Goal: Information Seeking & Learning: Learn about a topic

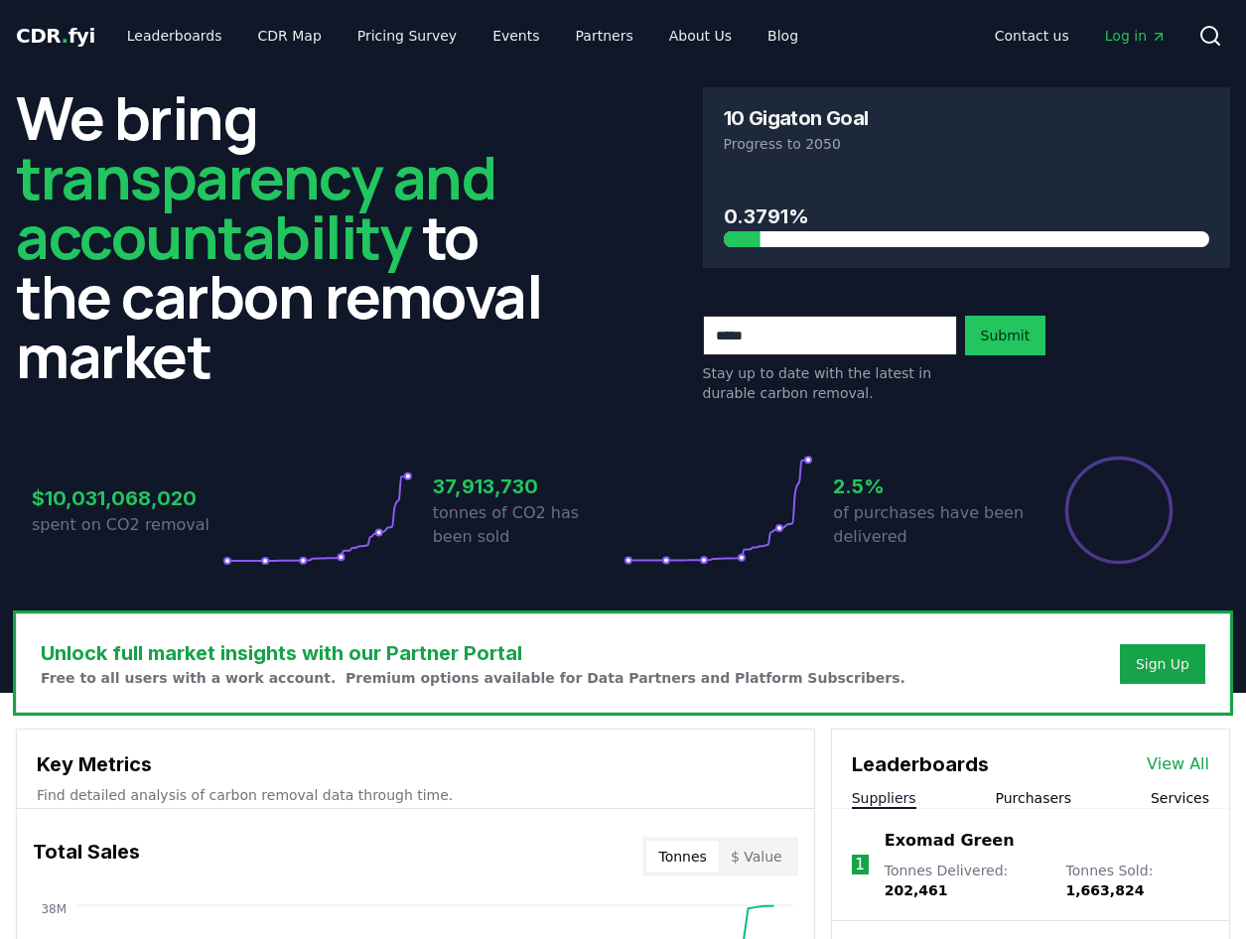
click at [486, 233] on h2 "We bring transparency and accountability to the carbon removal market" at bounding box center [280, 236] width 528 height 298
click at [1151, 38] on icon "Main" at bounding box center [1159, 37] width 16 height 16
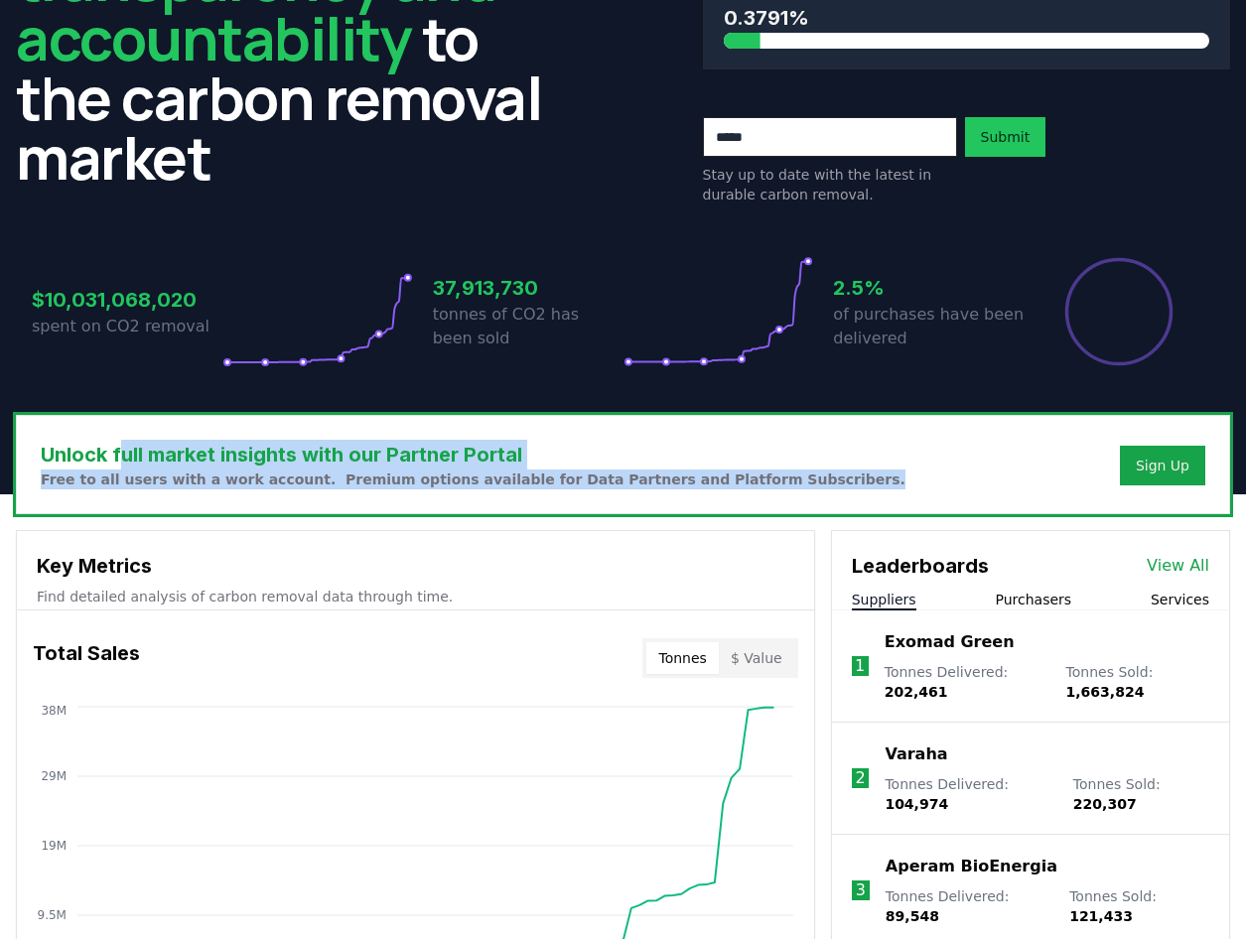
drag, startPoint x: 120, startPoint y: 457, endPoint x: 784, endPoint y: 480, distance: 664.7
click at [784, 480] on div "Unlock full market insights with our Partner Portal Free to all users with a wo…" at bounding box center [623, 464] width 1212 height 97
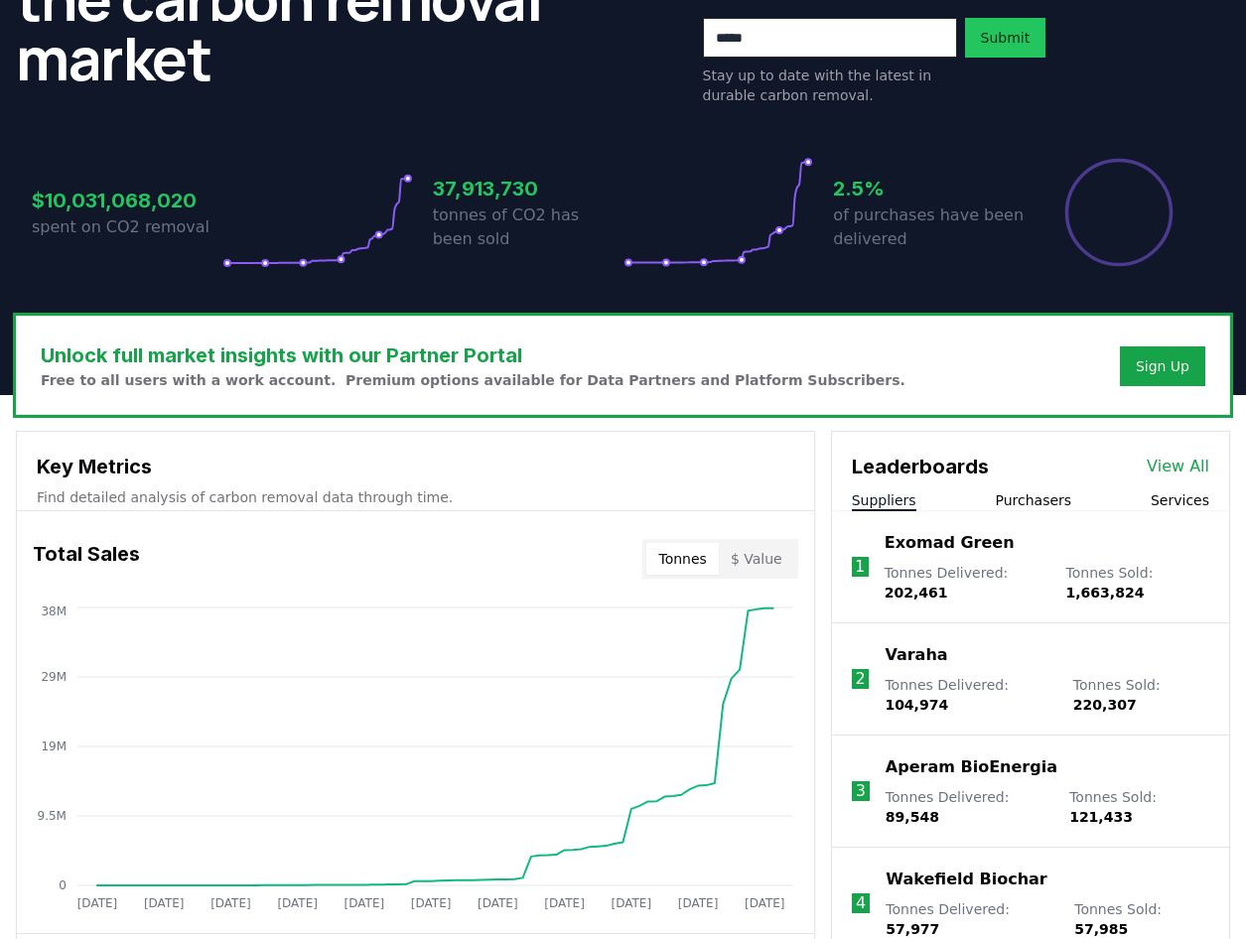
scroll to position [496, 0]
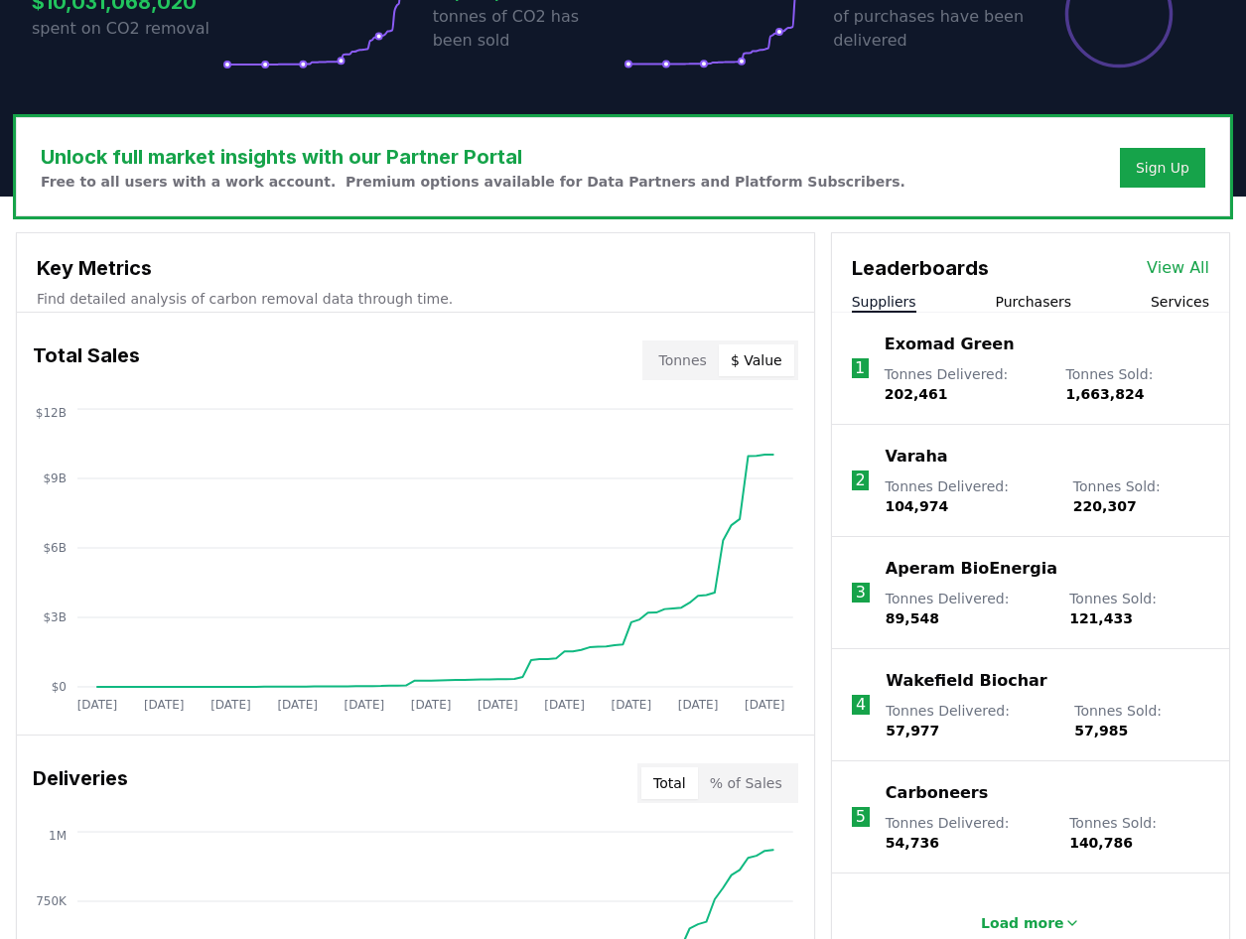
click at [771, 351] on button "$ Value" at bounding box center [756, 361] width 75 height 32
click at [708, 365] on button "Tonnes" at bounding box center [681, 361] width 71 height 32
click at [762, 368] on button "$ Value" at bounding box center [756, 361] width 75 height 32
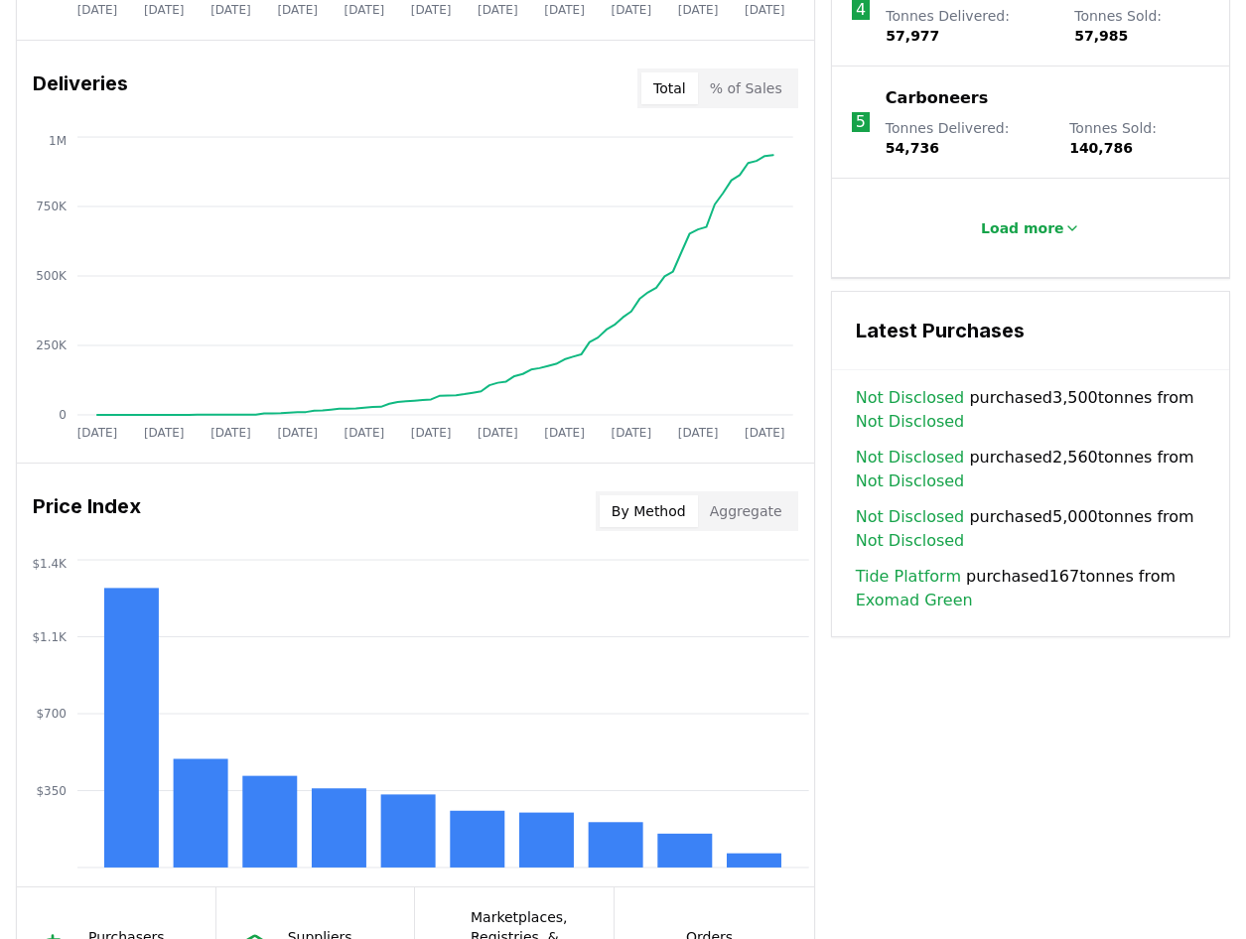
scroll to position [1589, 0]
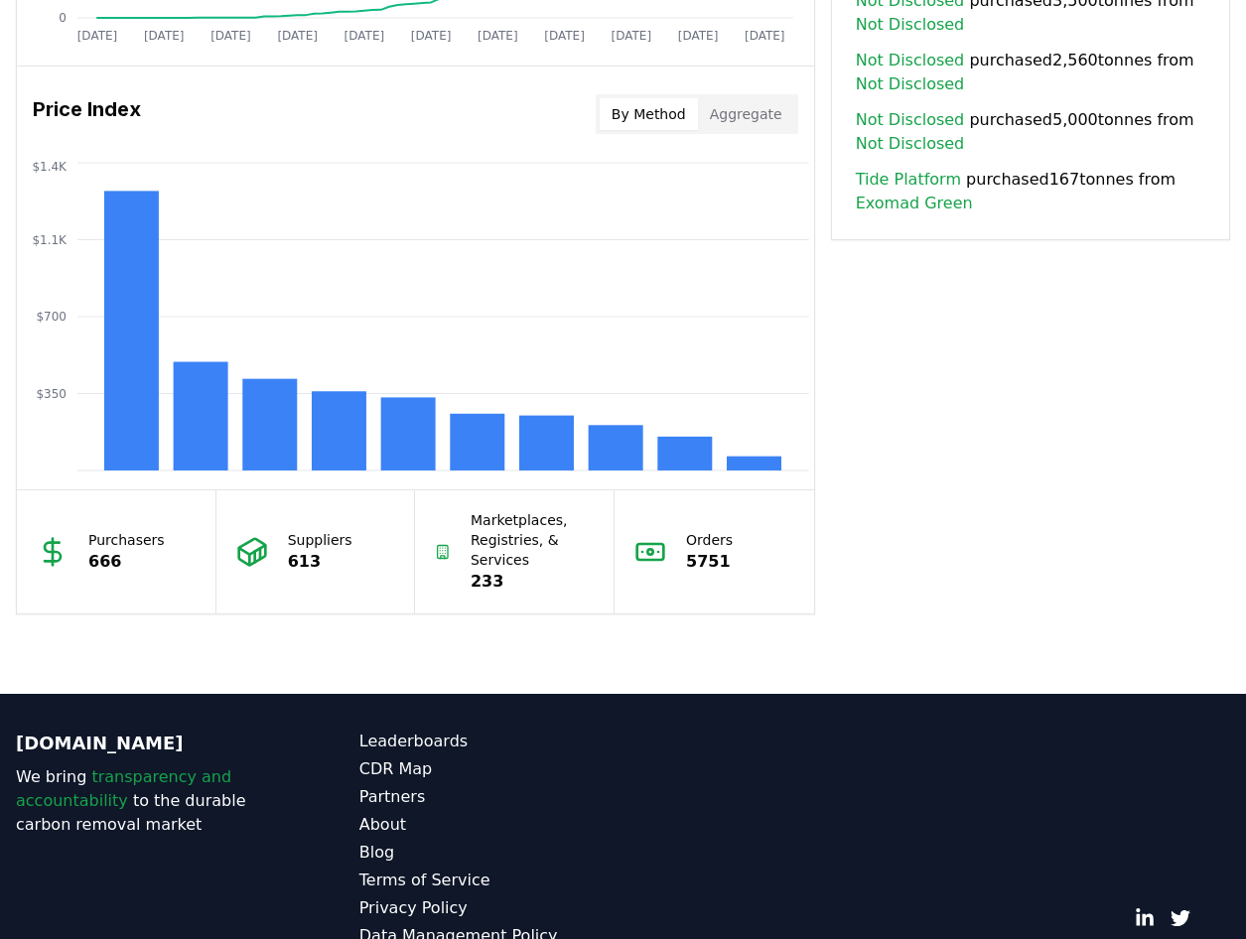
click at [95, 558] on p "666" at bounding box center [126, 562] width 76 height 24
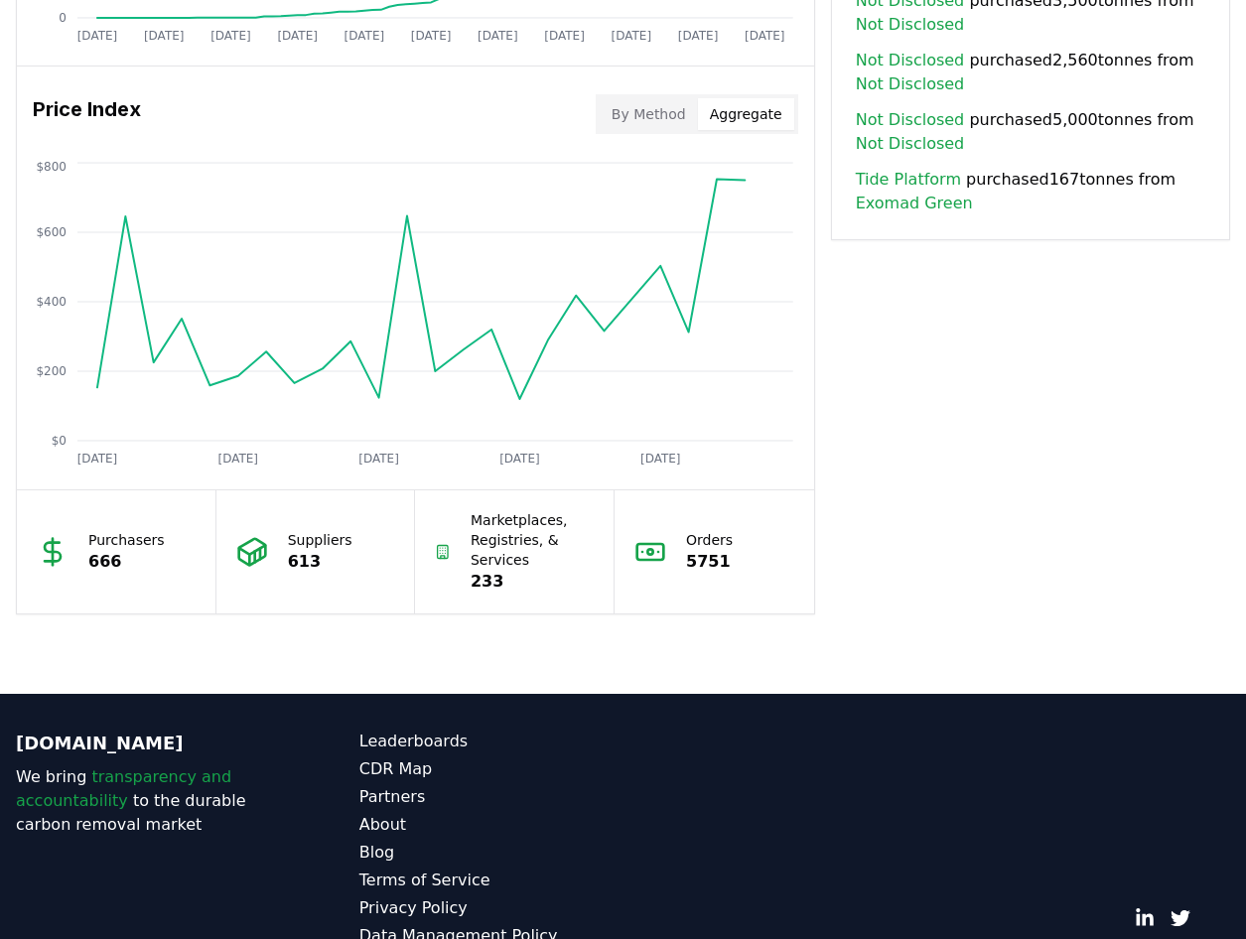
click at [735, 112] on button "Aggregate" at bounding box center [746, 114] width 96 height 32
click at [675, 106] on button "By Method" at bounding box center [649, 114] width 98 height 32
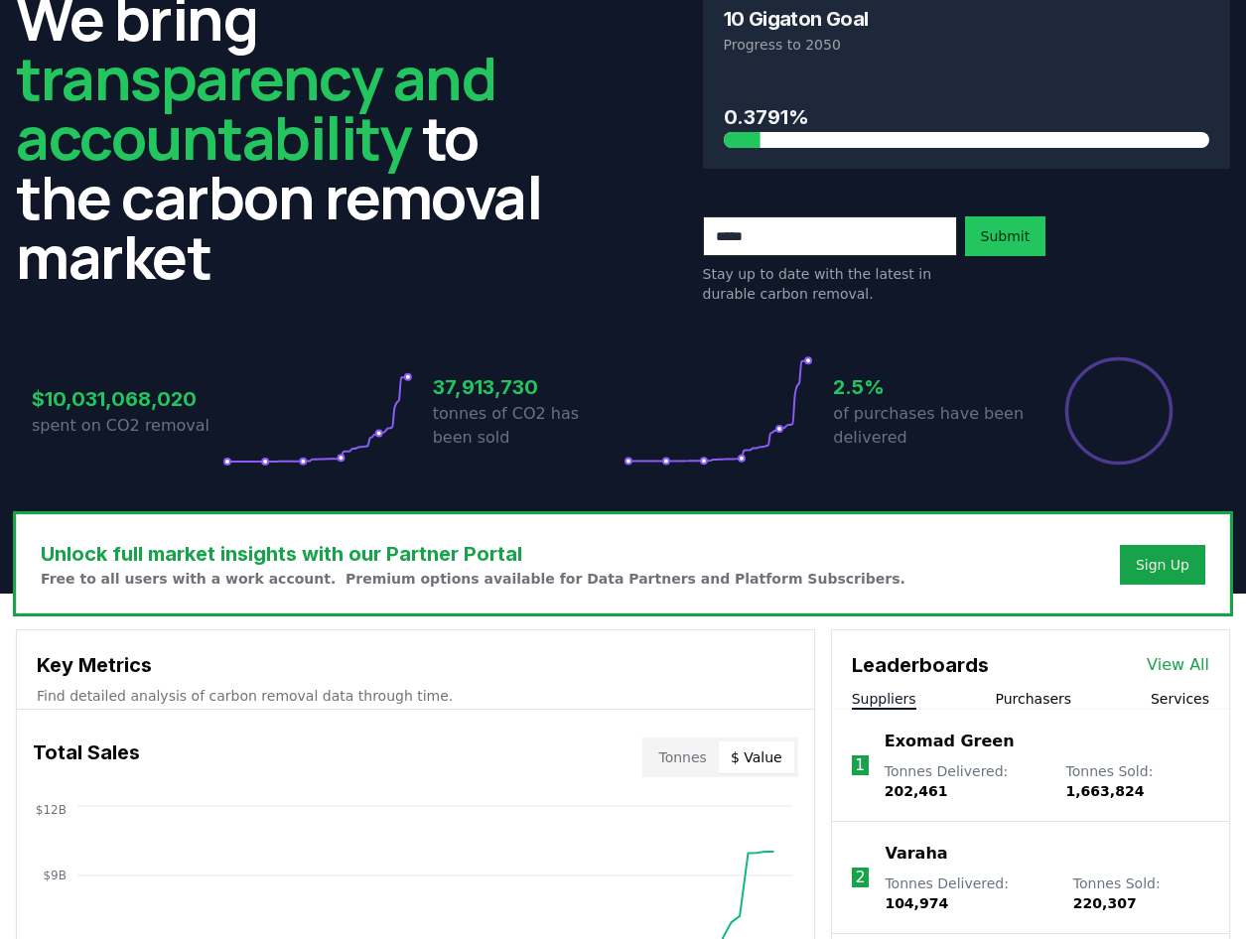
scroll to position [0, 0]
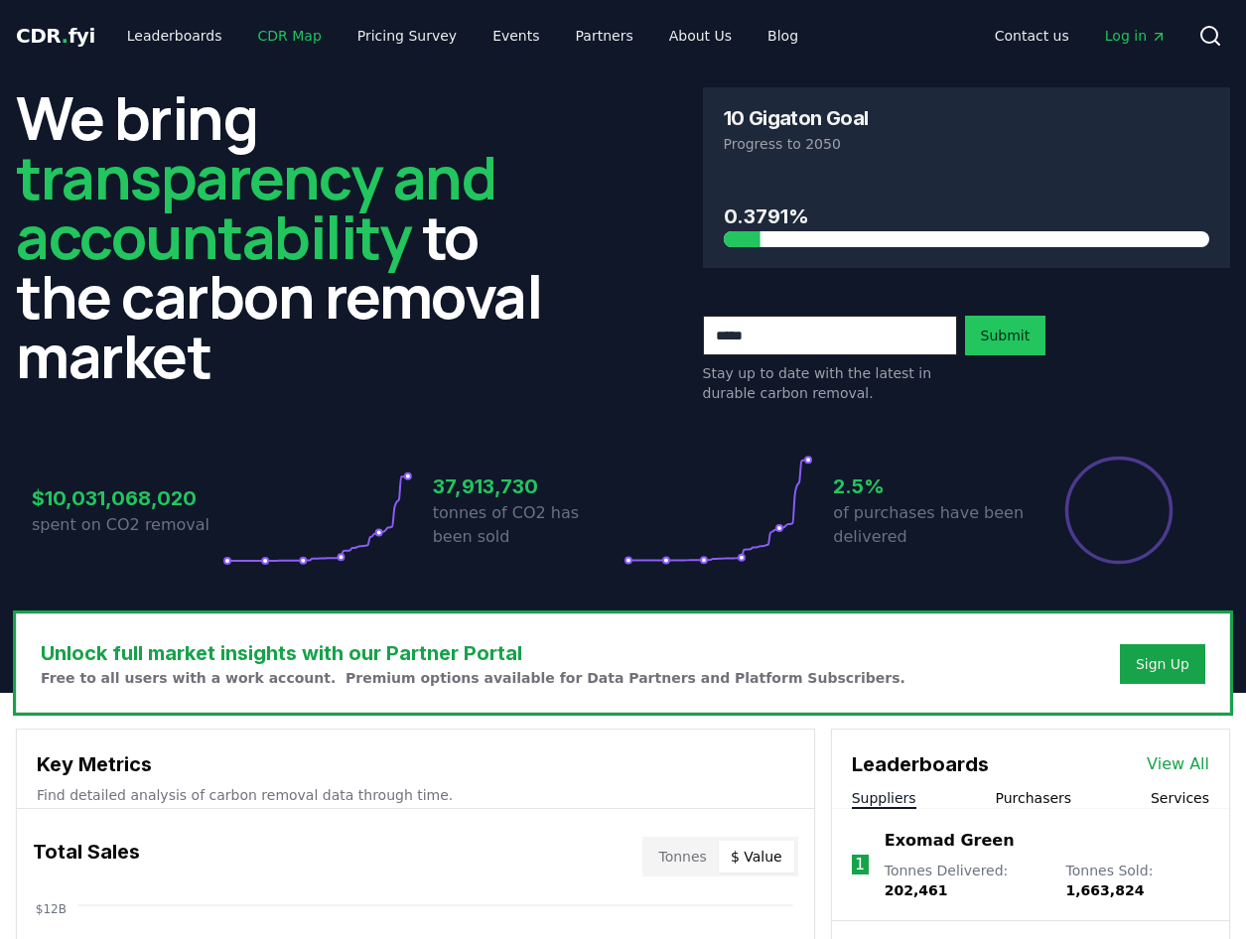
click at [242, 35] on link "CDR Map" at bounding box center [289, 36] width 95 height 36
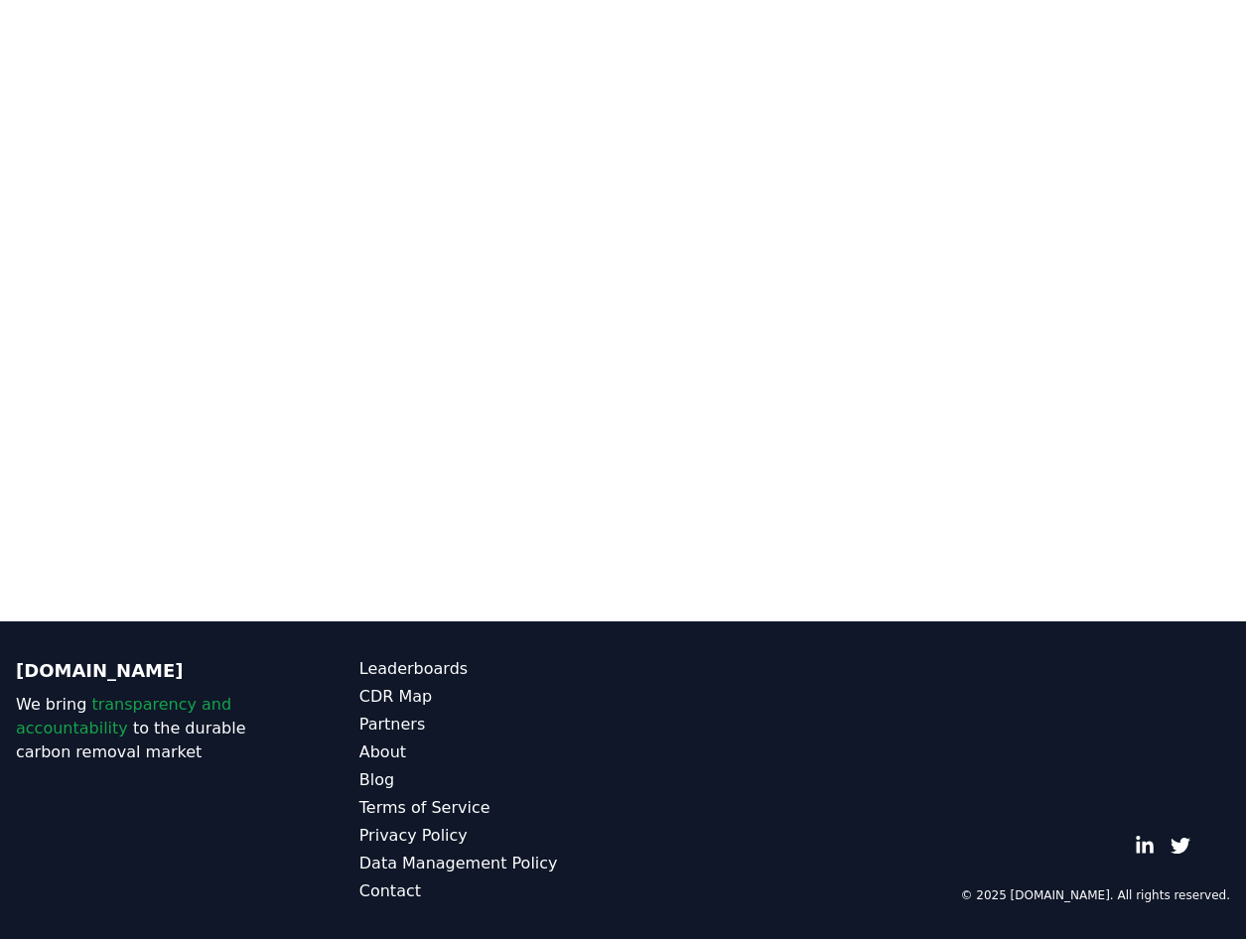
scroll to position [234, 0]
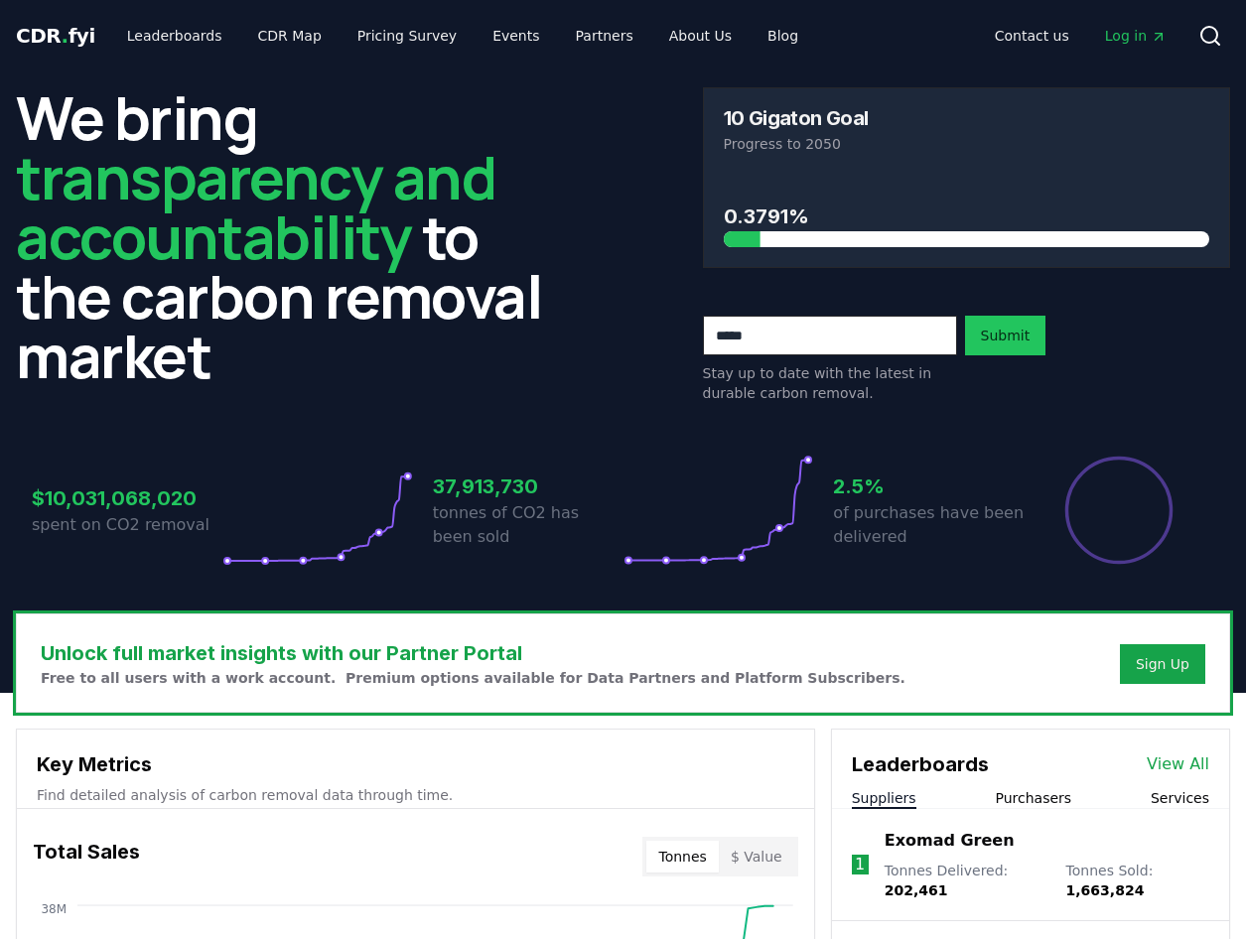
click at [555, 522] on p "tonnes of CO2 has been sold" at bounding box center [528, 525] width 191 height 48
drag, startPoint x: 522, startPoint y: 490, endPoint x: 611, endPoint y: 529, distance: 96.9
click at [611, 529] on div "37,913,730 tonnes of CO2 has been sold" at bounding box center [528, 510] width 191 height 111
drag, startPoint x: 611, startPoint y: 529, endPoint x: 660, endPoint y: 529, distance: 49.6
click at [612, 529] on p "tonnes of CO2 has been sold" at bounding box center [528, 525] width 191 height 48
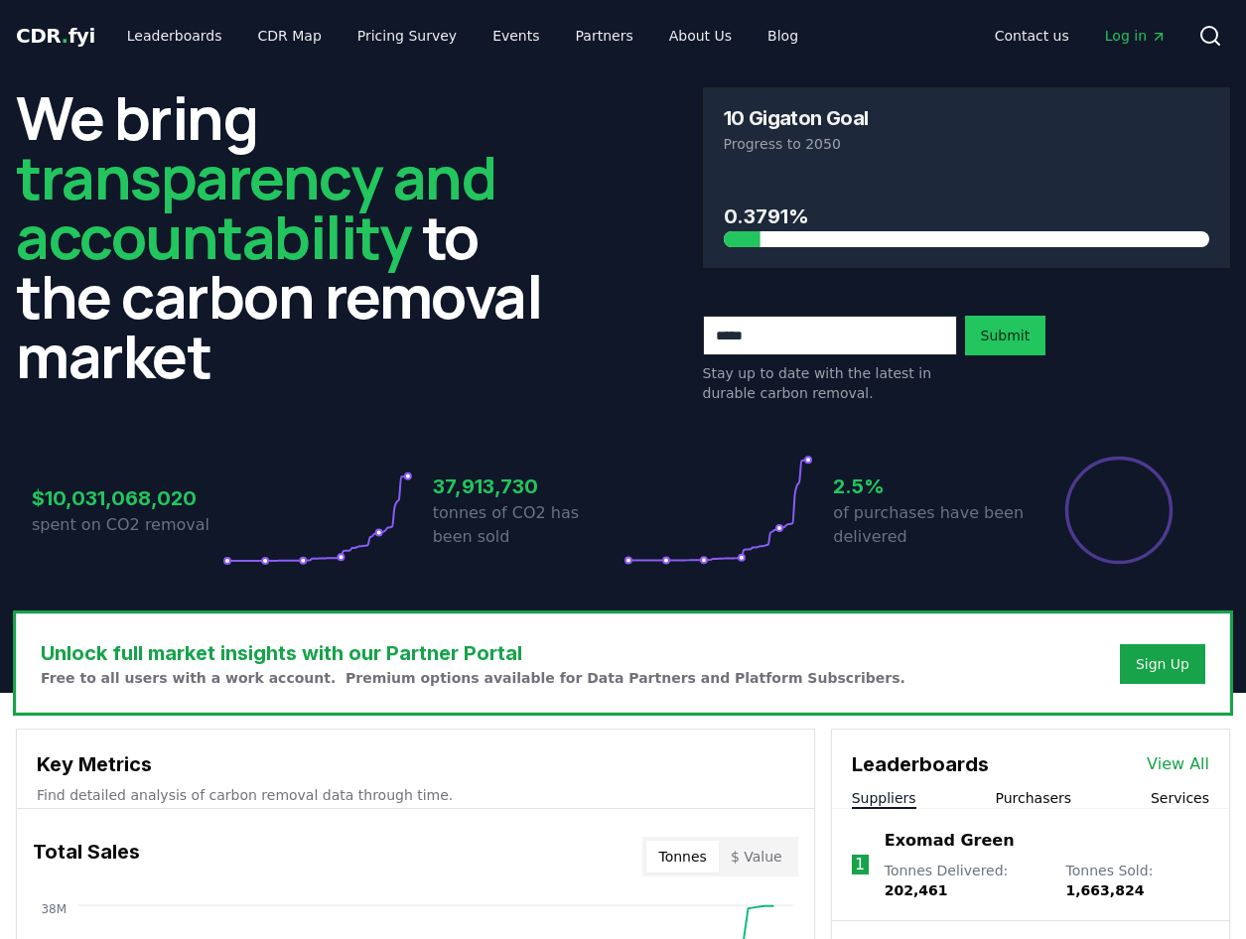
click at [767, 544] on icon at bounding box center [719, 510] width 191 height 111
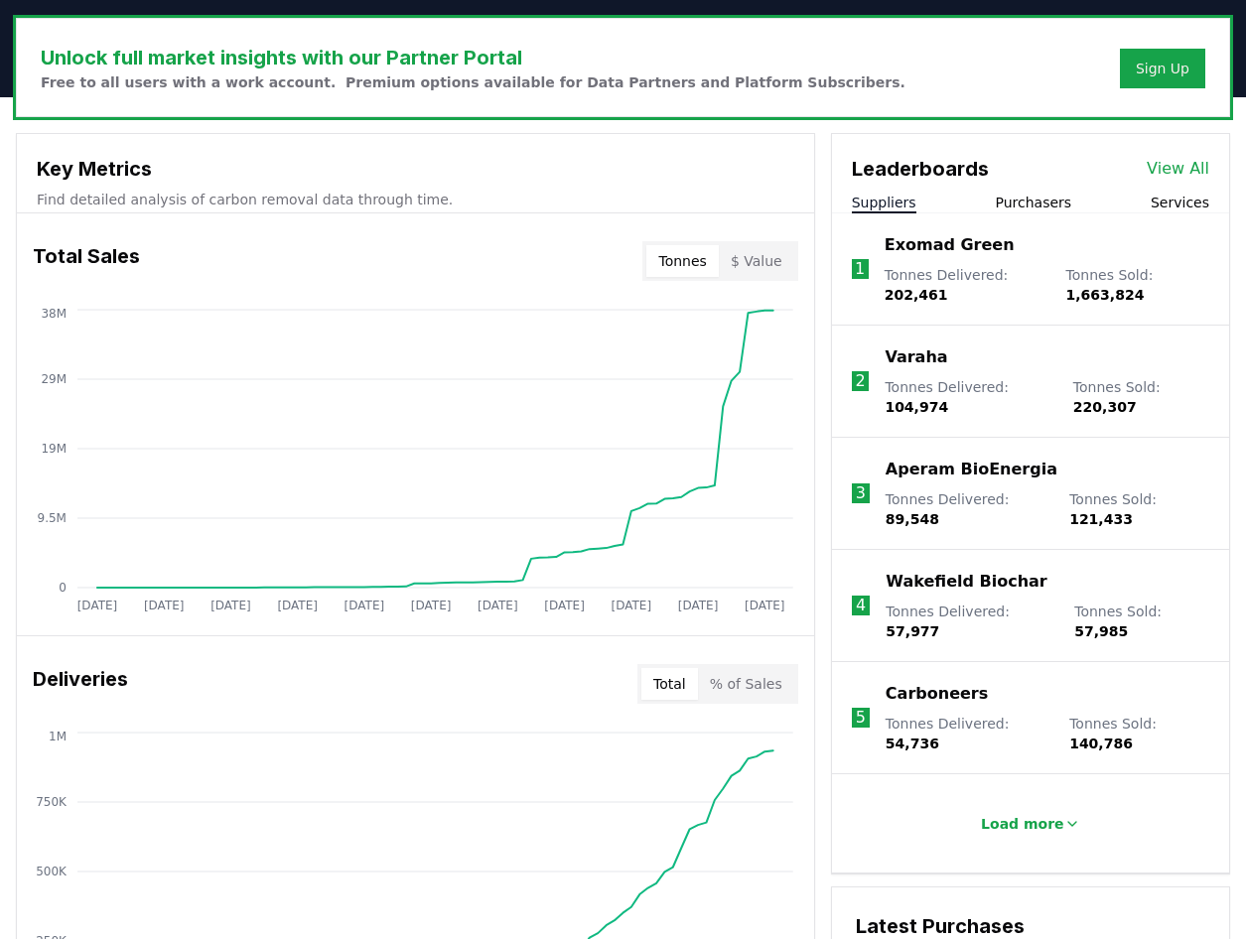
scroll to position [397, 0]
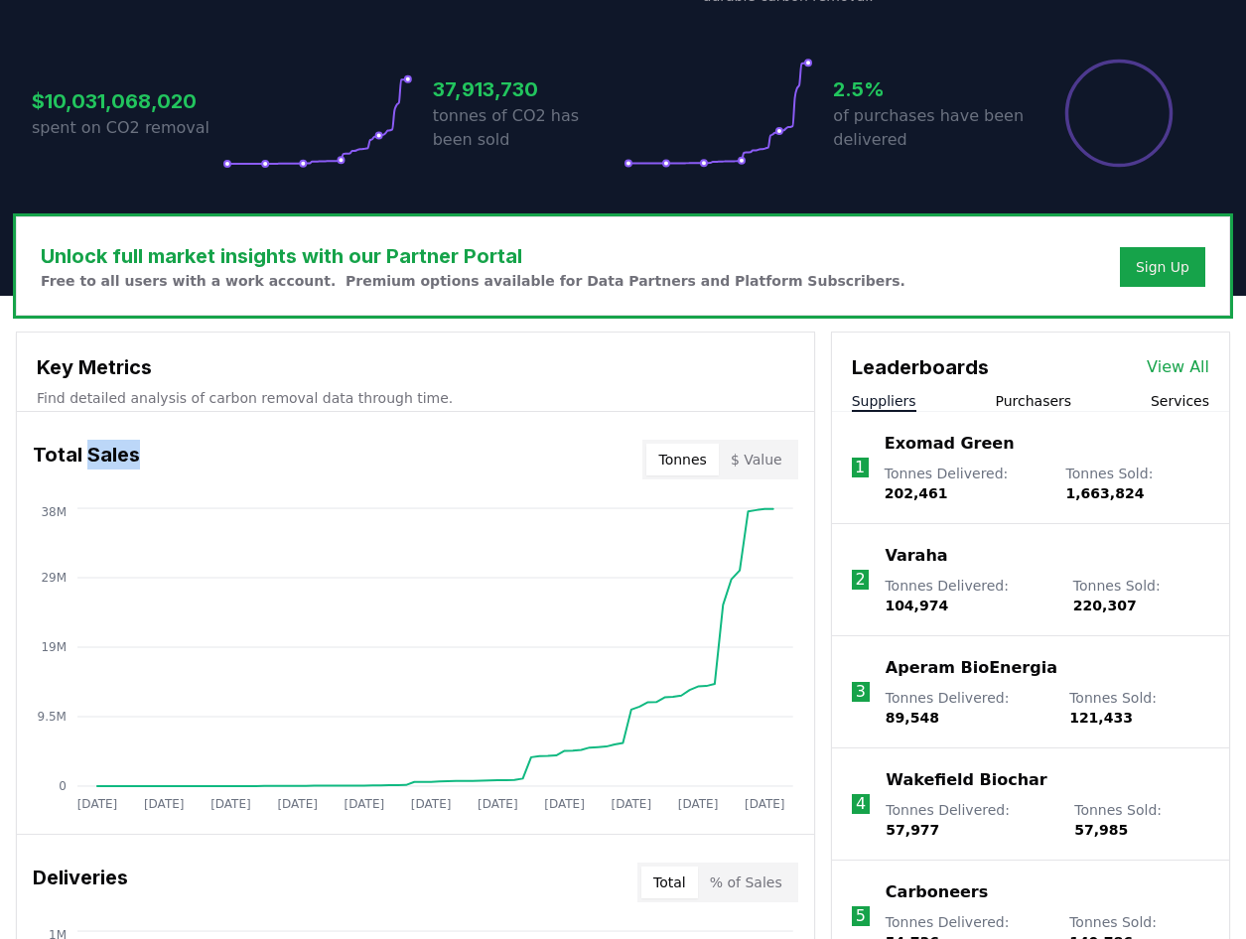
drag, startPoint x: 87, startPoint y: 452, endPoint x: 170, endPoint y: 452, distance: 82.4
click at [170, 452] on div "Total Sales Tonnes $ Value" at bounding box center [415, 459] width 797 height 71
click at [238, 456] on div "Total Sales Tonnes $ Value" at bounding box center [415, 459] width 797 height 71
click at [738, 468] on button "$ Value" at bounding box center [756, 460] width 75 height 32
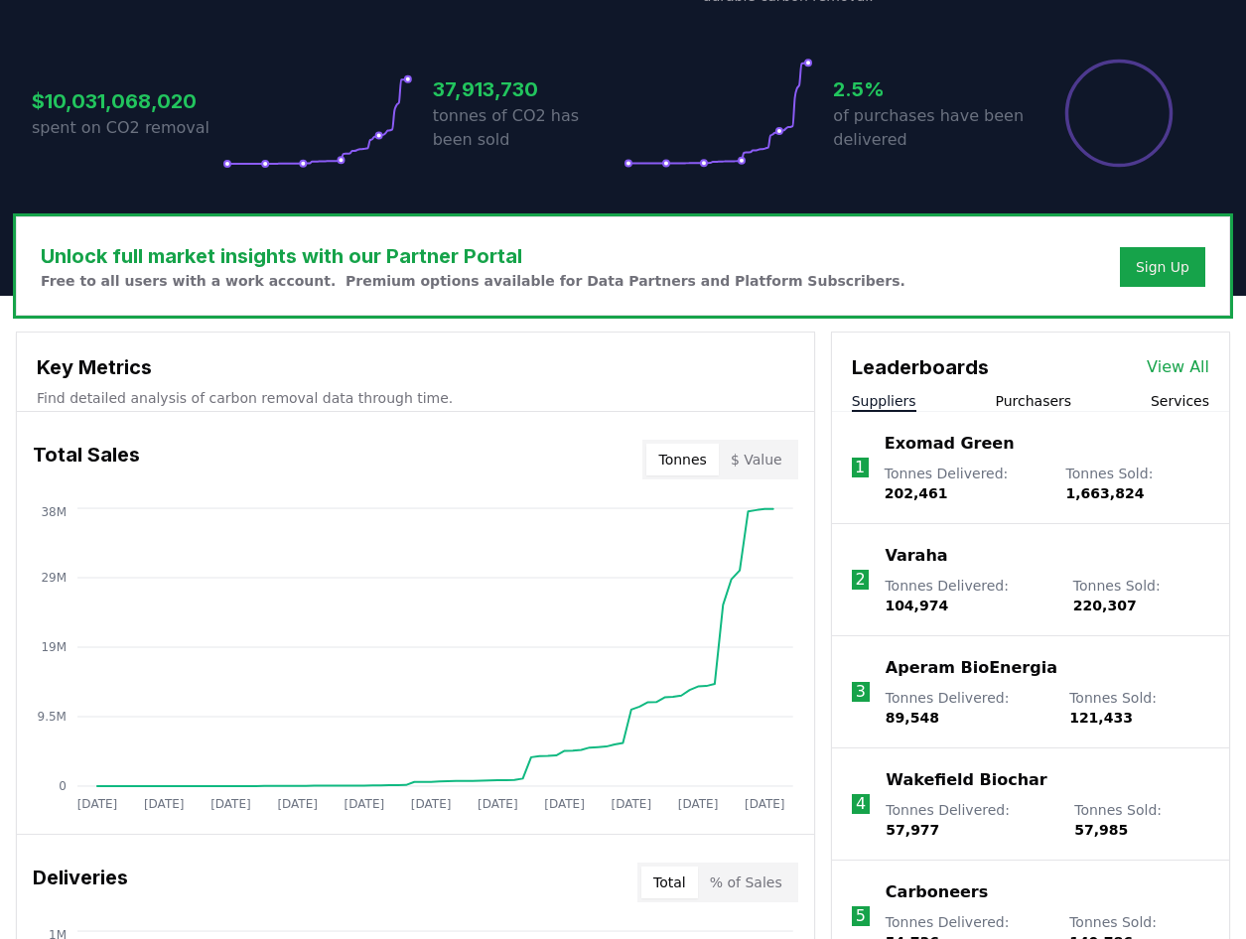
click at [689, 464] on button "Tonnes" at bounding box center [681, 460] width 71 height 32
click at [771, 557] on icon "Jan 2019 Sep 2019 May 2020 Jan 2021 Sep 2021 May 2022 Jan 2023 Sep 2023 May 202…" at bounding box center [407, 662] width 781 height 318
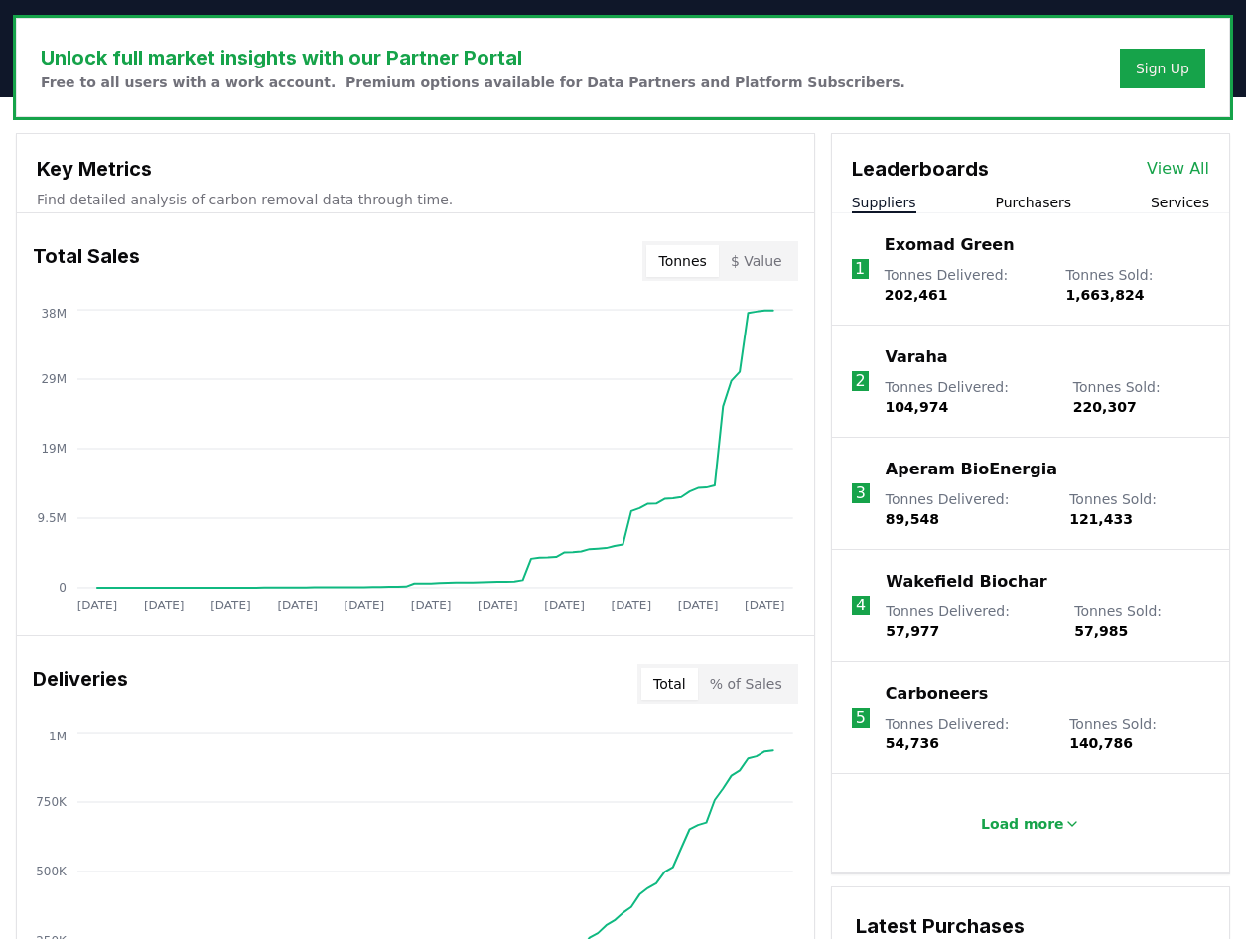
click at [57, 263] on h3 "Total Sales" at bounding box center [86, 261] width 107 height 40
click at [696, 452] on icon "Jan 2019 Sep 2019 May 2020 Jan 2021 Sep 2021 May 2022 Jan 2023 Sep 2023 May 202…" at bounding box center [407, 464] width 781 height 318
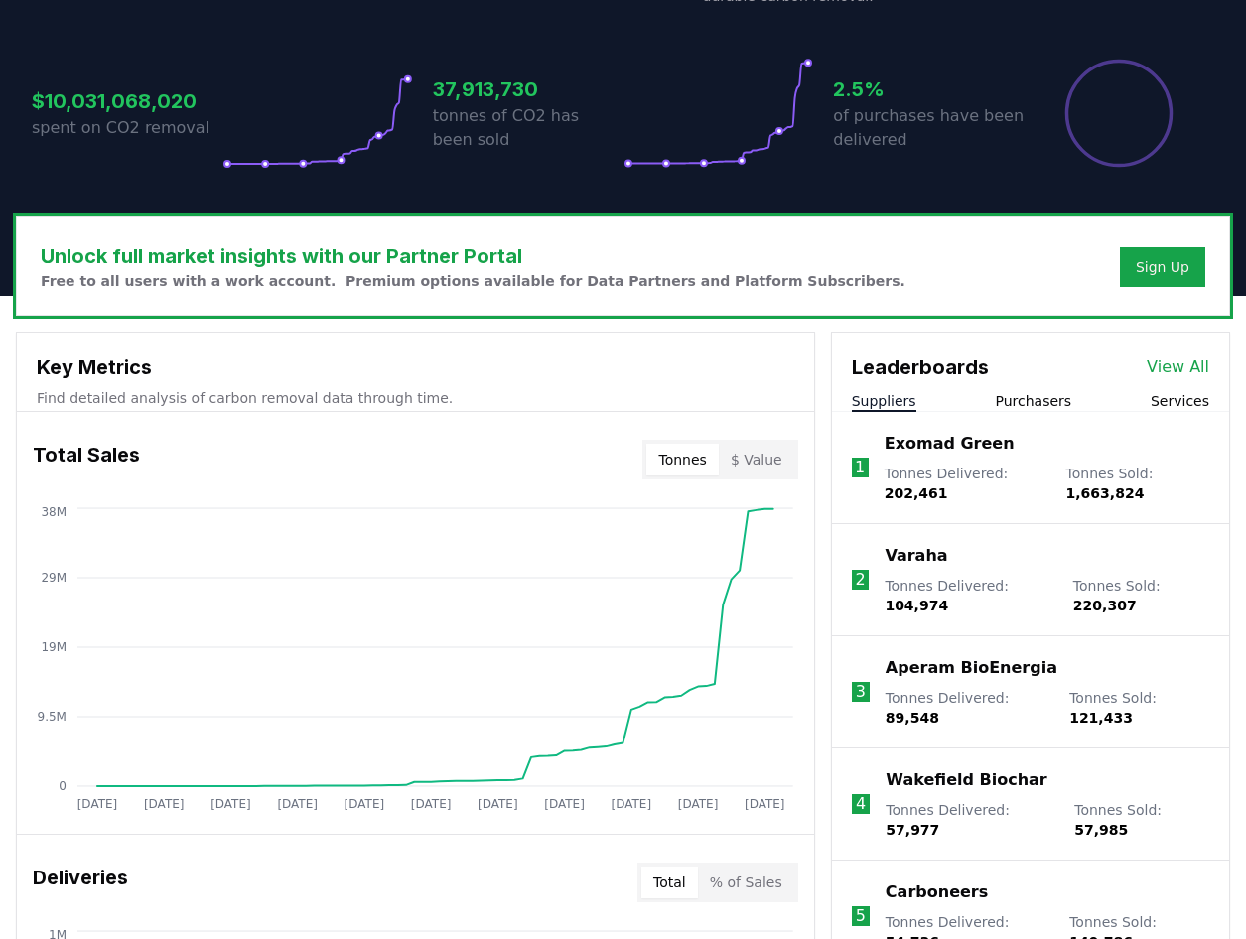
scroll to position [0, 0]
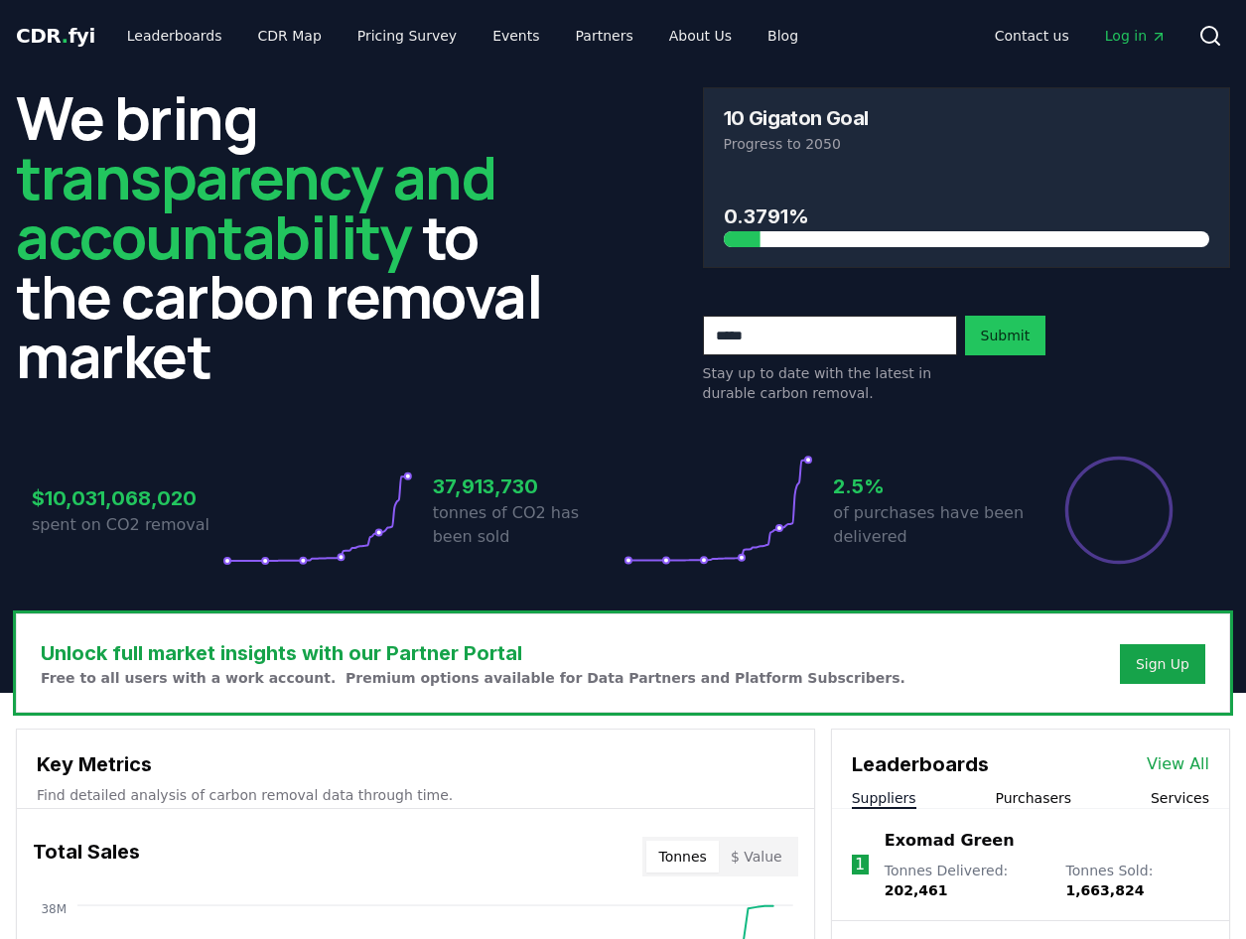
click at [842, 503] on p "of purchases have been delivered" at bounding box center [928, 525] width 191 height 48
click at [123, 35] on link "Leaderboards" at bounding box center [174, 36] width 127 height 36
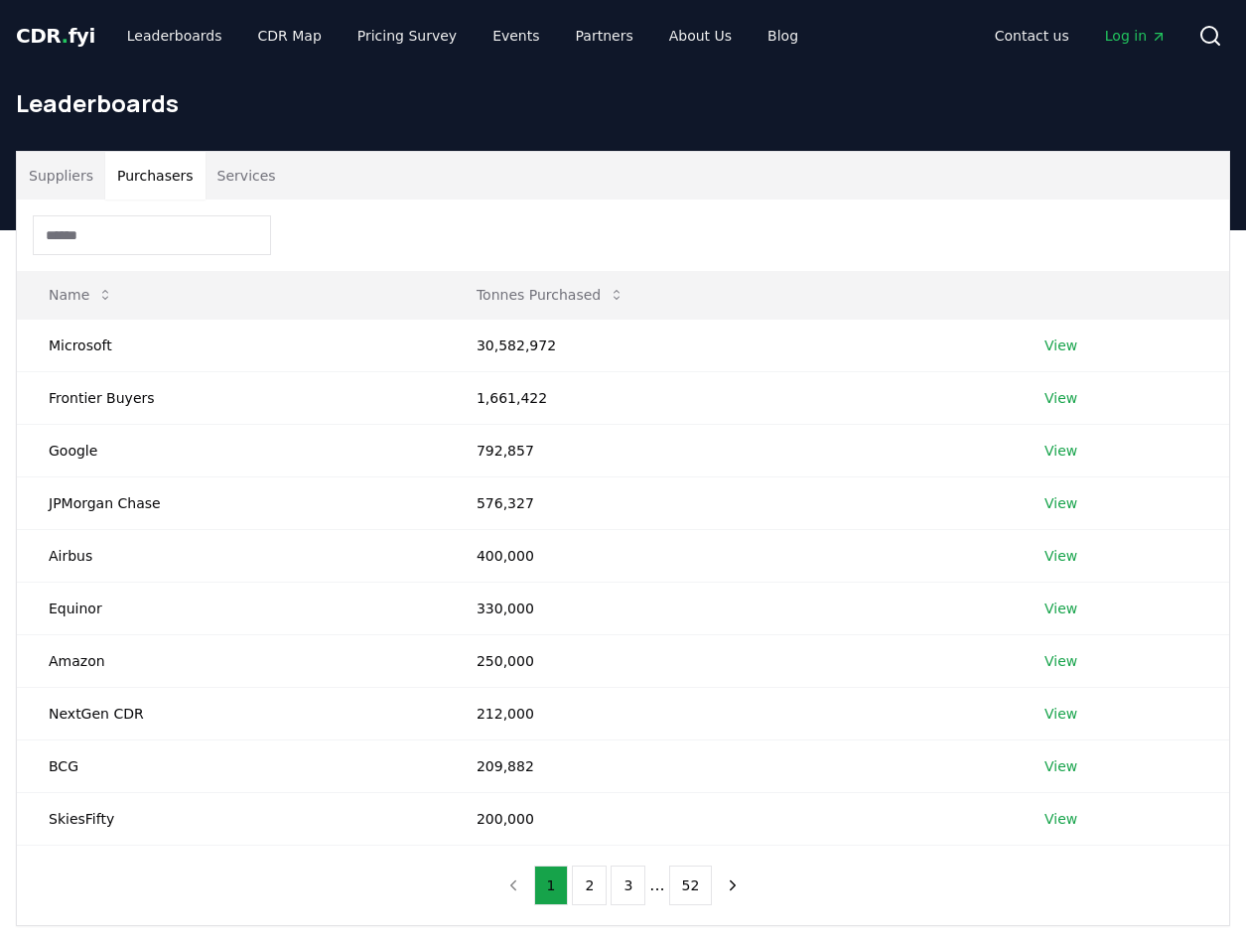
click at [157, 171] on button "Purchasers" at bounding box center [155, 176] width 100 height 48
click at [1070, 344] on link "View" at bounding box center [1061, 346] width 33 height 20
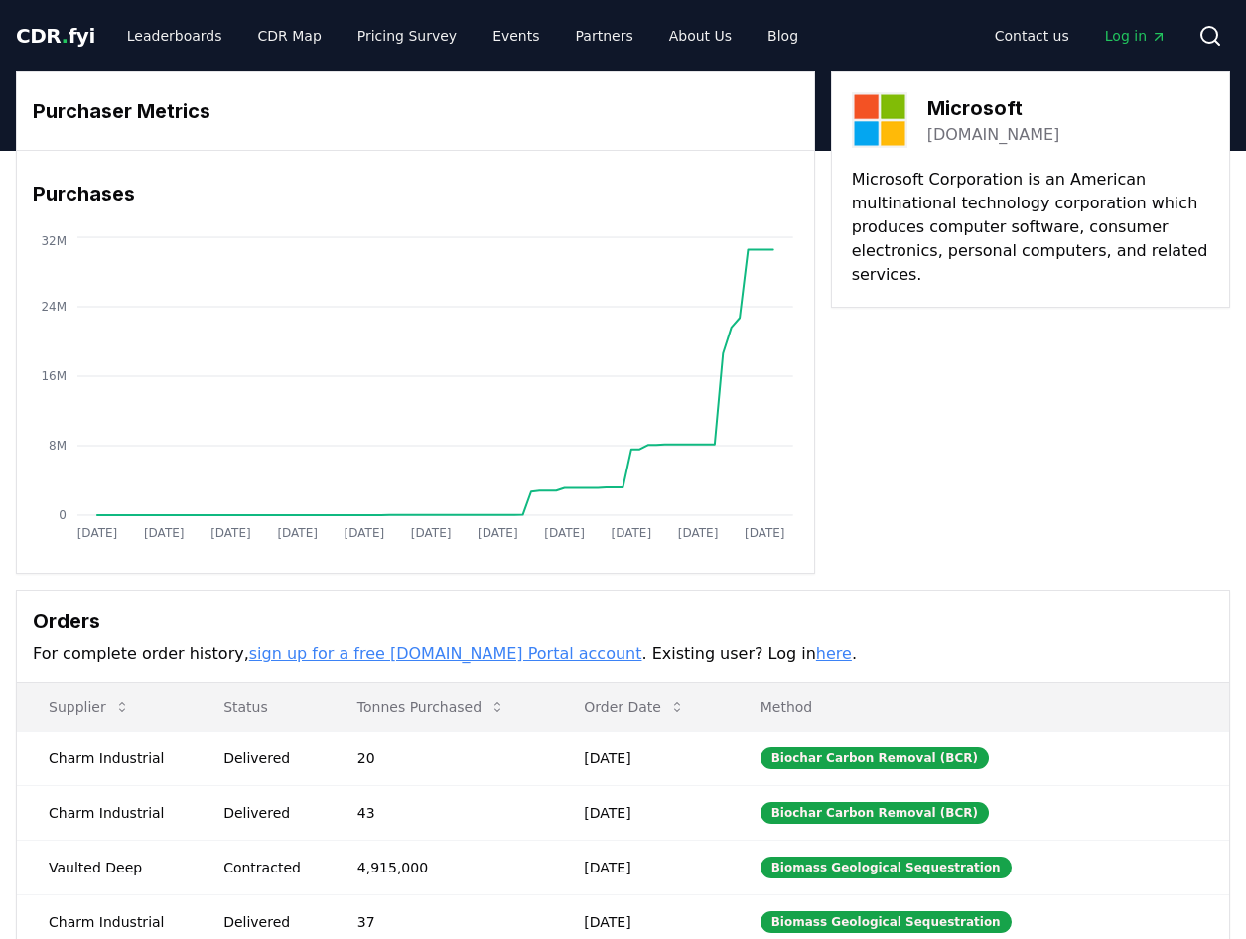
click at [62, 30] on span "CDR . fyi" at bounding box center [55, 36] width 79 height 24
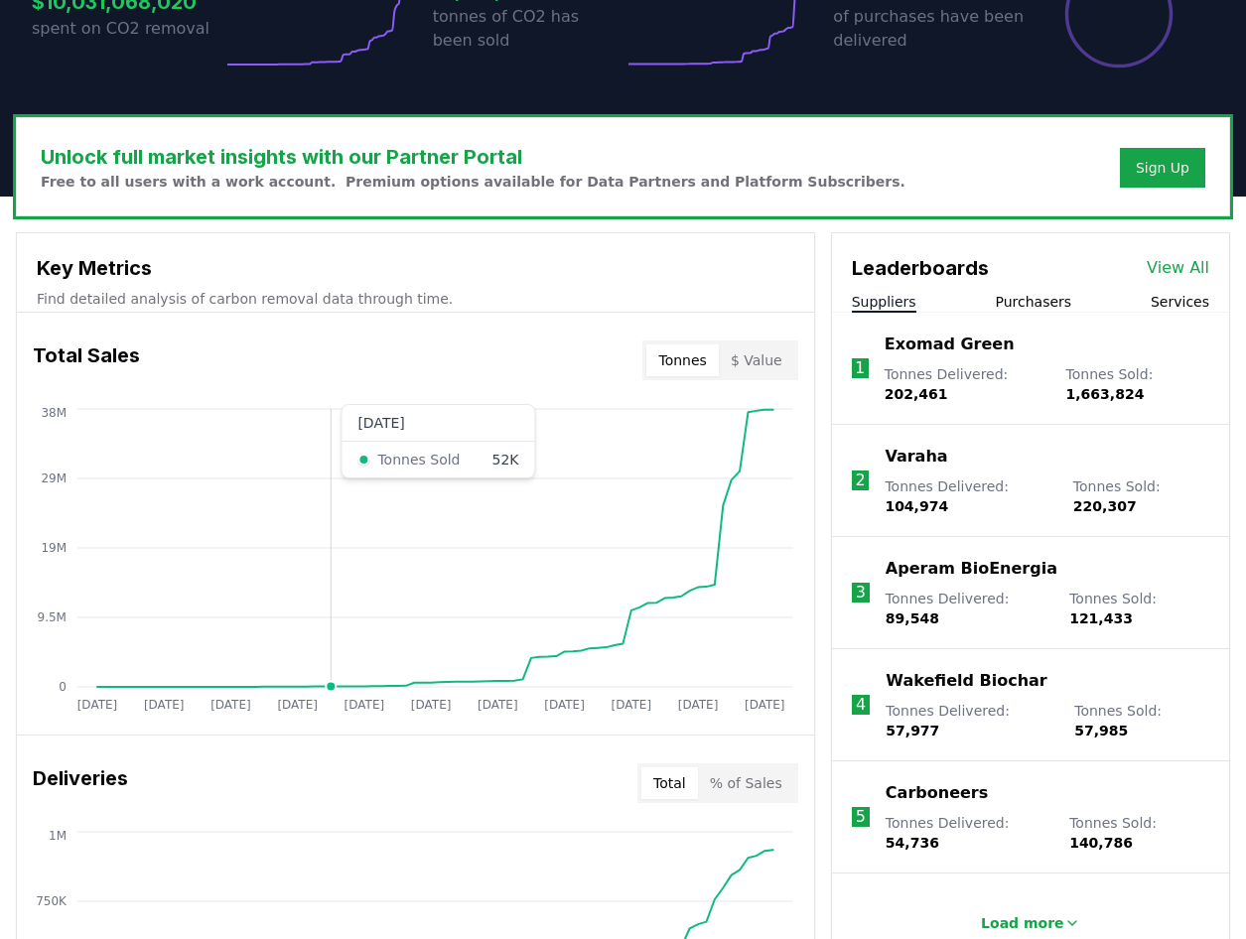
scroll to position [596, 0]
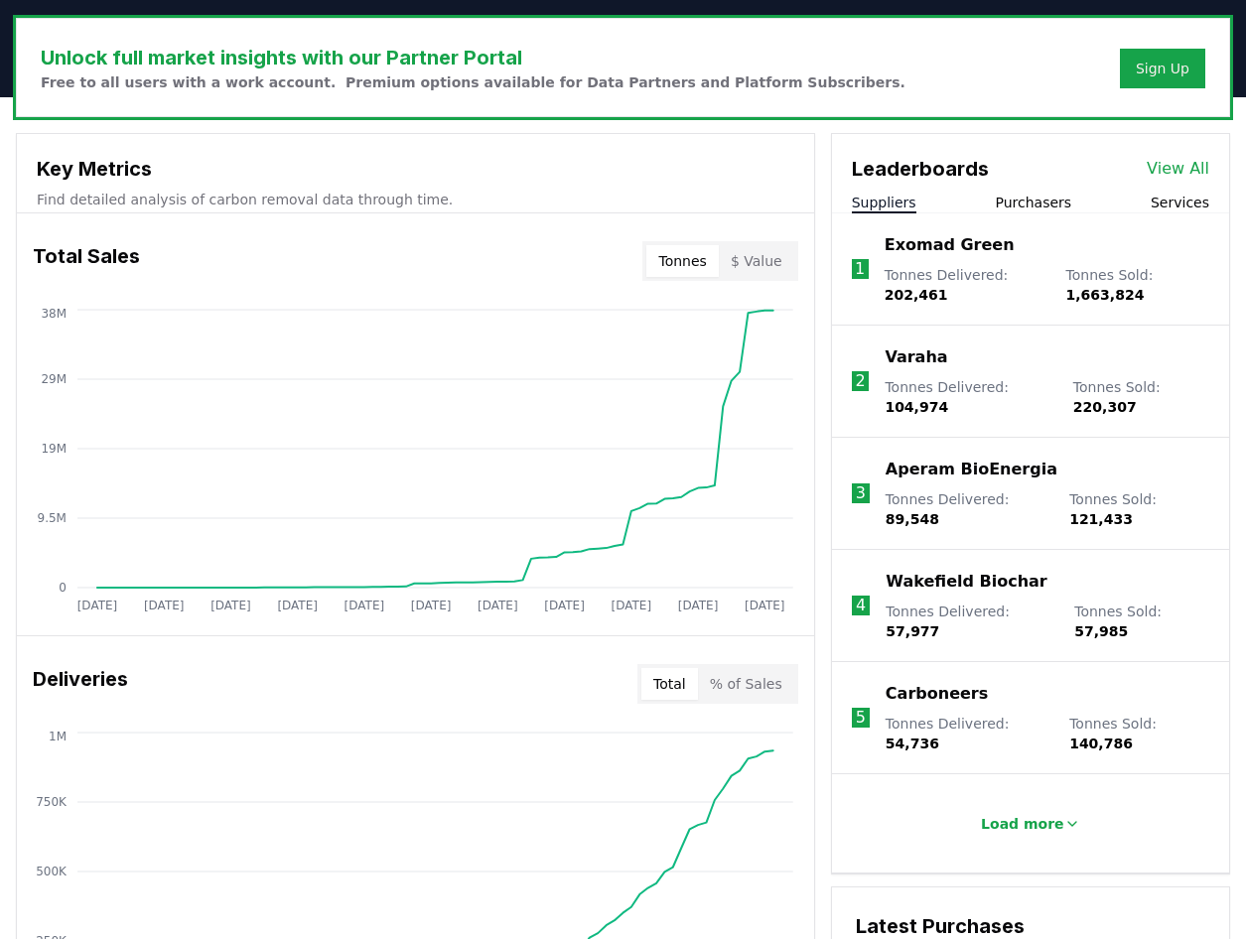
click at [760, 263] on button "$ Value" at bounding box center [756, 261] width 75 height 32
click at [704, 274] on button "Tonnes" at bounding box center [681, 261] width 71 height 32
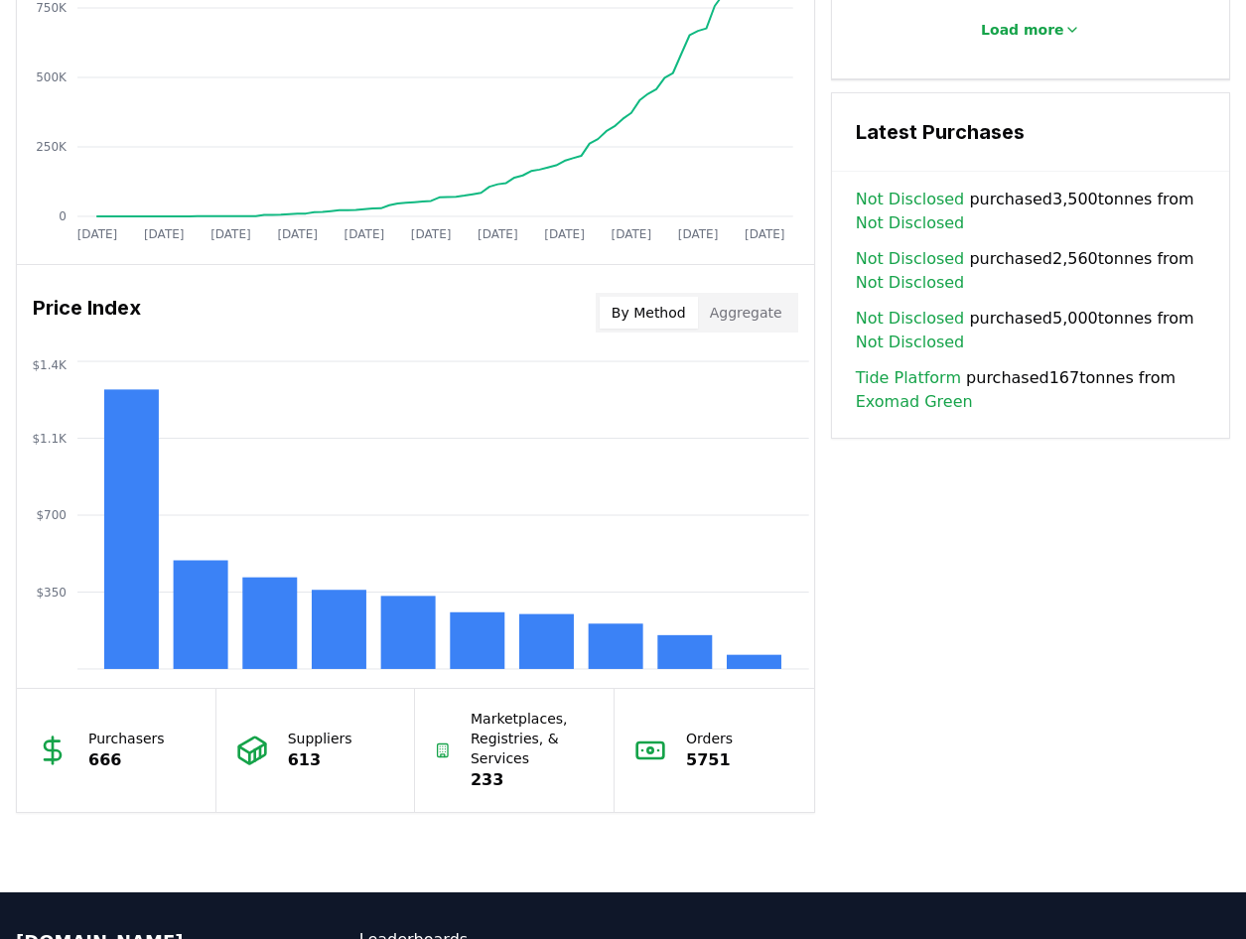
scroll to position [1589, 0]
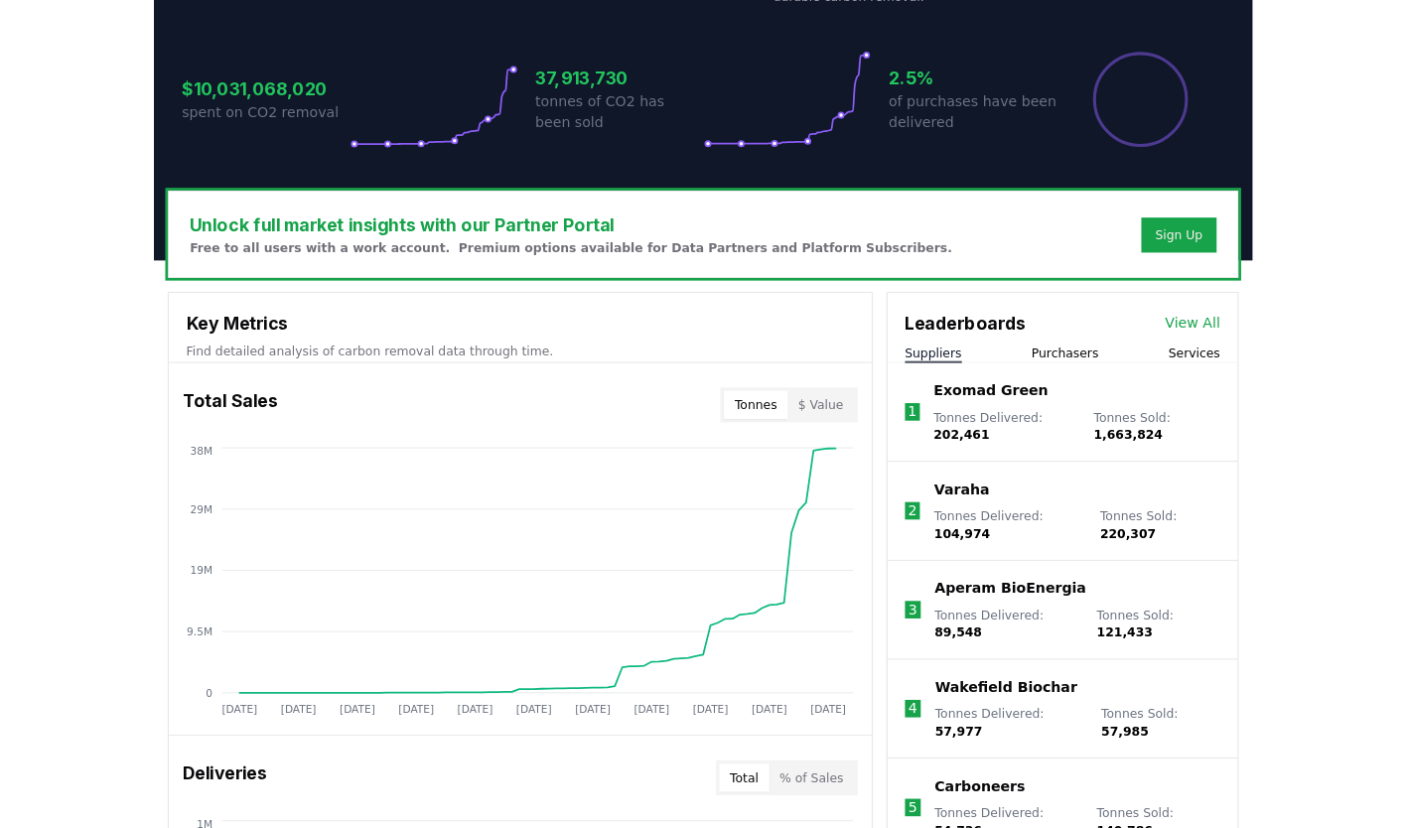
scroll to position [0, 0]
